Goal: Book appointment/travel/reservation

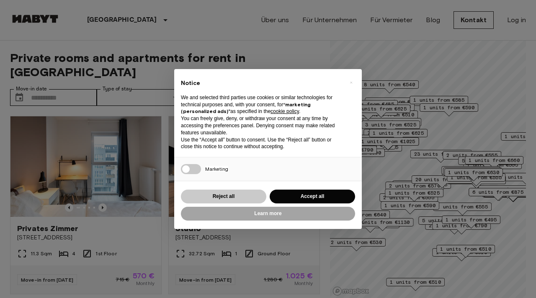
click at [226, 188] on div "Reject all Accept all" at bounding box center [268, 196] width 174 height 17
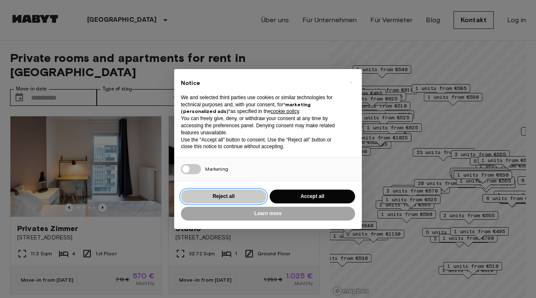
click at [229, 196] on button "Reject all" at bounding box center [223, 197] width 85 height 14
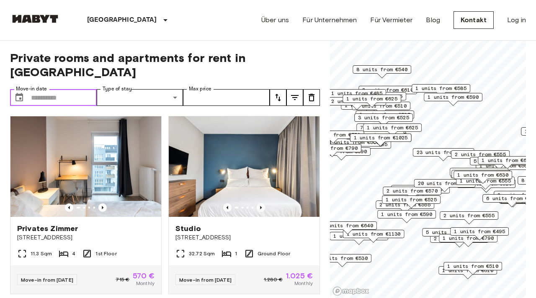
click at [39, 89] on input "Move-in date" at bounding box center [64, 97] width 66 height 17
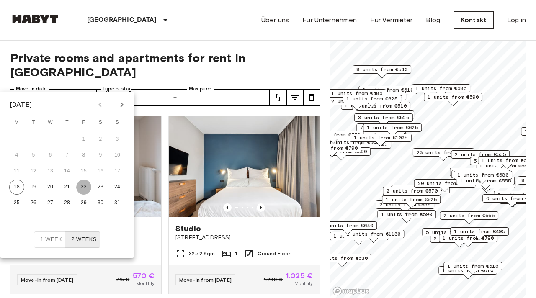
click at [85, 186] on button "22" at bounding box center [83, 187] width 15 height 15
type input "**********"
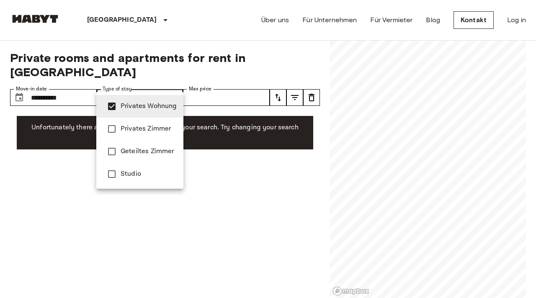
click at [235, 87] on div at bounding box center [268, 149] width 536 height 298
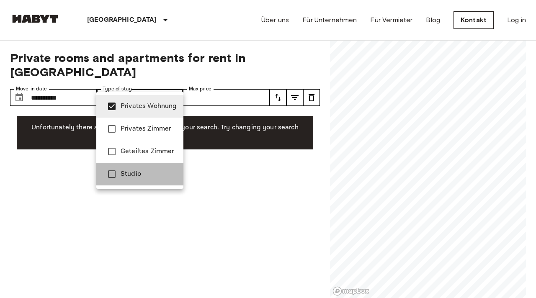
click at [152, 168] on li "Studio" at bounding box center [139, 174] width 87 height 23
type input "**********"
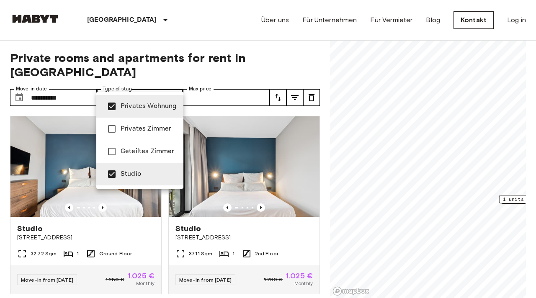
click at [270, 50] on div at bounding box center [268, 149] width 536 height 298
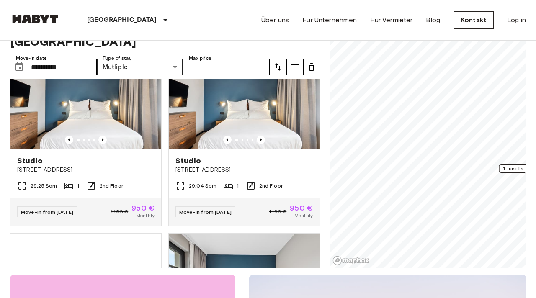
scroll to position [382, 0]
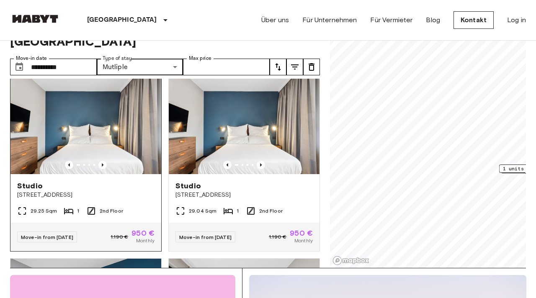
click at [121, 109] on img at bounding box center [85, 124] width 151 height 101
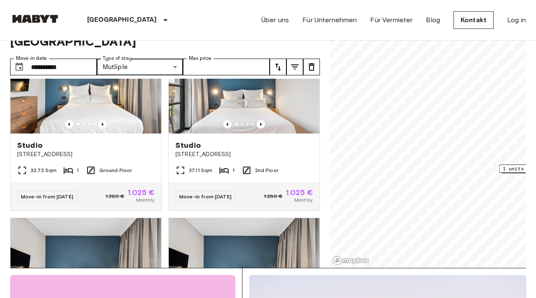
scroll to position [0, 0]
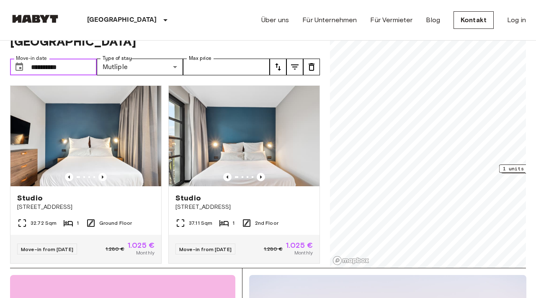
click at [53, 59] on input "**********" at bounding box center [64, 67] width 66 height 17
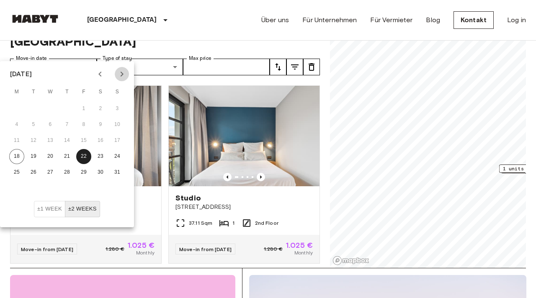
click at [122, 73] on icon "Next month" at bounding box center [122, 74] width 3 height 5
click at [18, 103] on button "1" at bounding box center [16, 108] width 15 height 15
type input "**********"
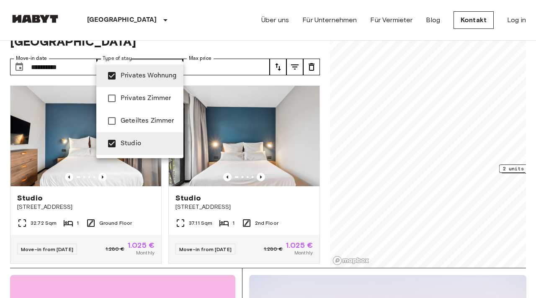
click at [251, 67] on div at bounding box center [268, 149] width 536 height 298
click at [327, 103] on div at bounding box center [268, 149] width 536 height 298
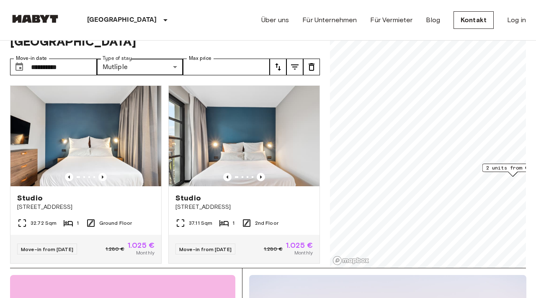
click at [516, 168] on span "2 units from €1110" at bounding box center [513, 168] width 54 height 8
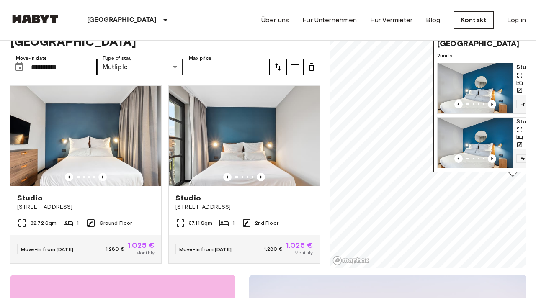
click at [486, 70] on img "Map marker" at bounding box center [475, 88] width 75 height 50
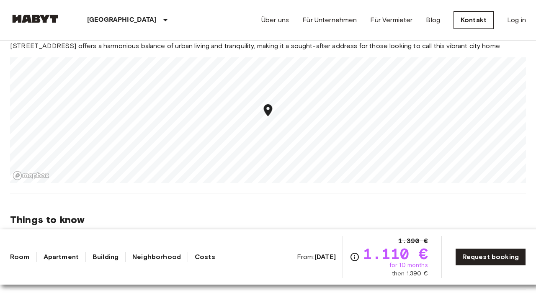
scroll to position [756, 0]
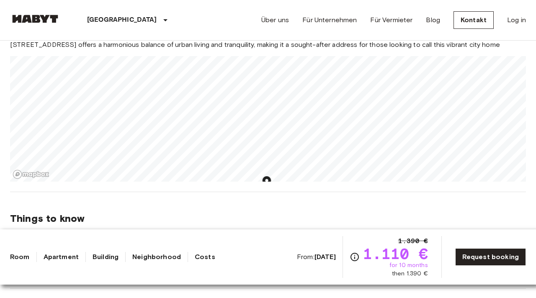
click at [232, 178] on section "About the neighborhood Open in Google Maps Fischerstraße 9 is a charming reside…" at bounding box center [268, 78] width 516 height 227
